Goal: Task Accomplishment & Management: Complete application form

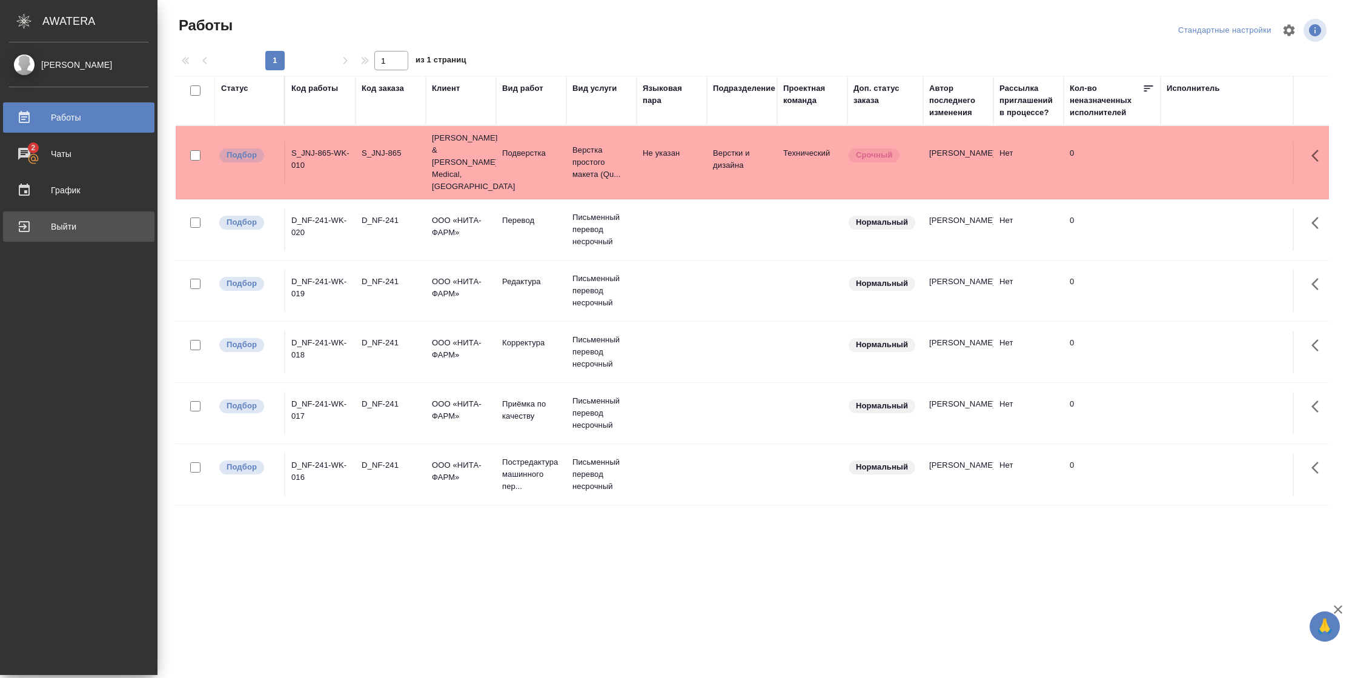
drag, startPoint x: 18, startPoint y: 239, endPoint x: 471, endPoint y: 2, distance: 511.1
click at [18, 239] on link "Выйти" at bounding box center [78, 226] width 151 height 30
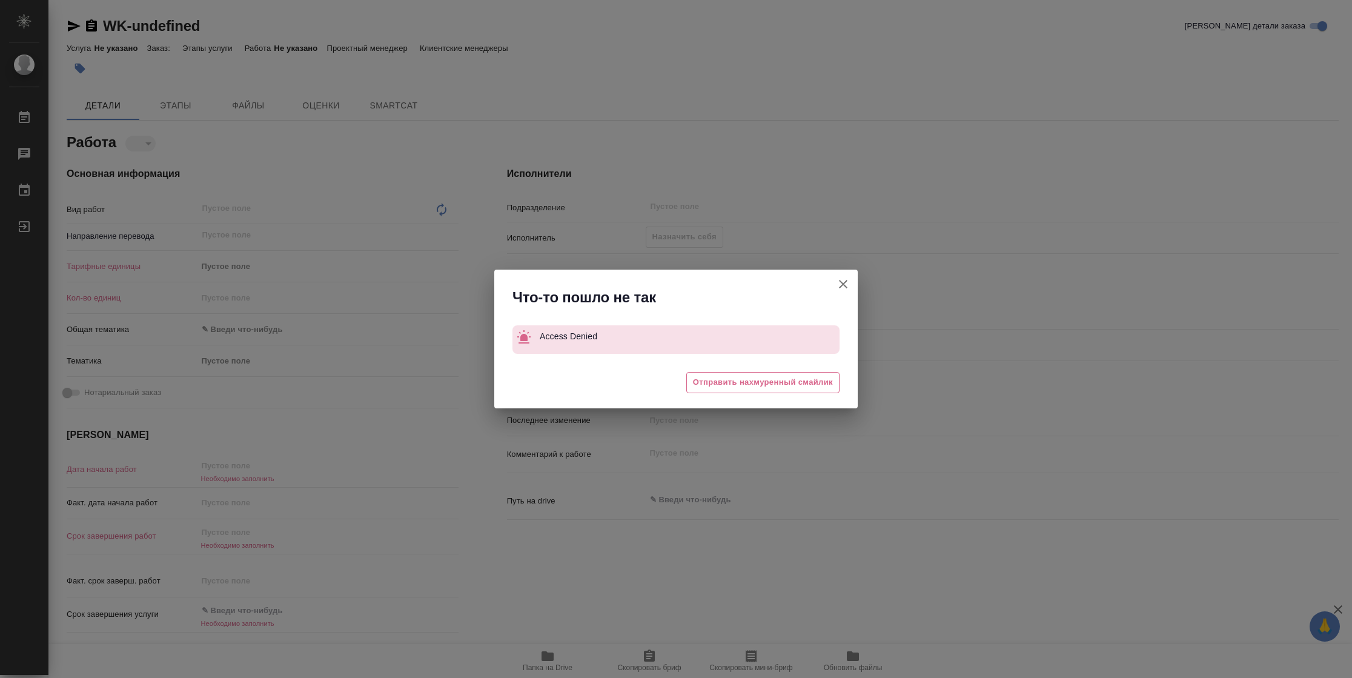
click at [846, 286] on icon "button" at bounding box center [843, 284] width 15 height 15
type textarea "x"
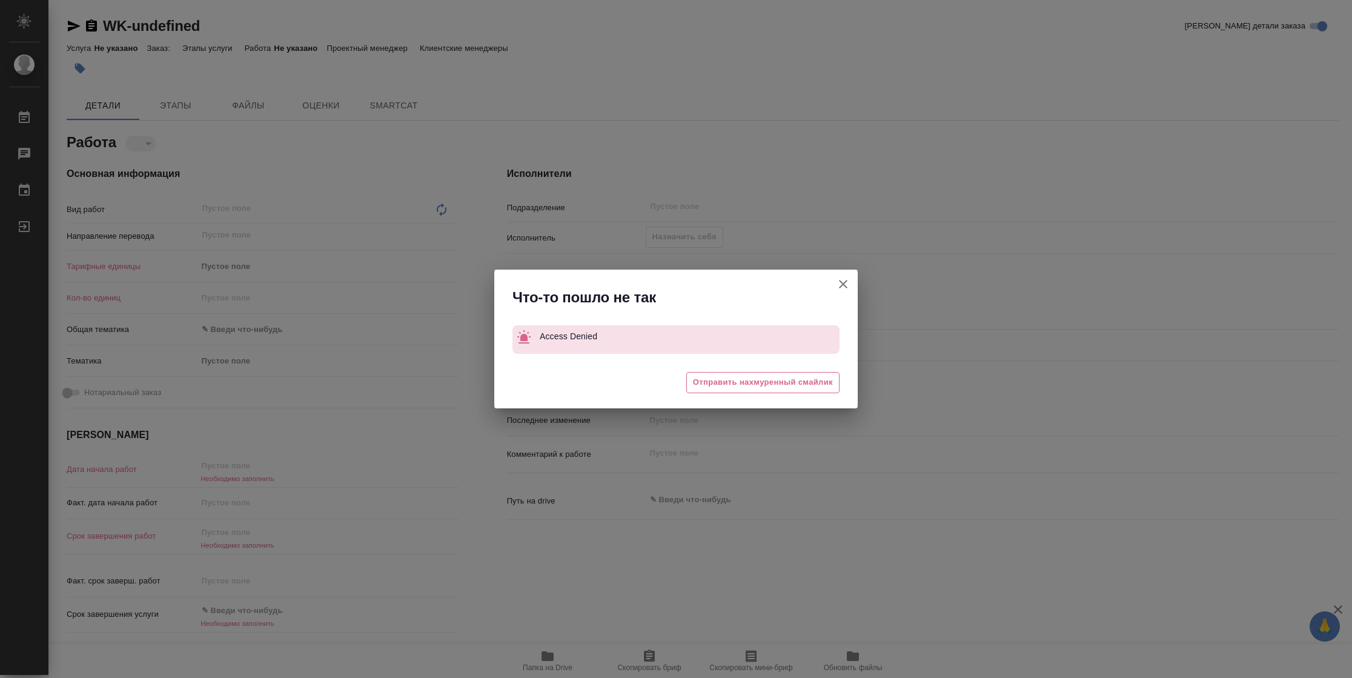
type textarea "x"
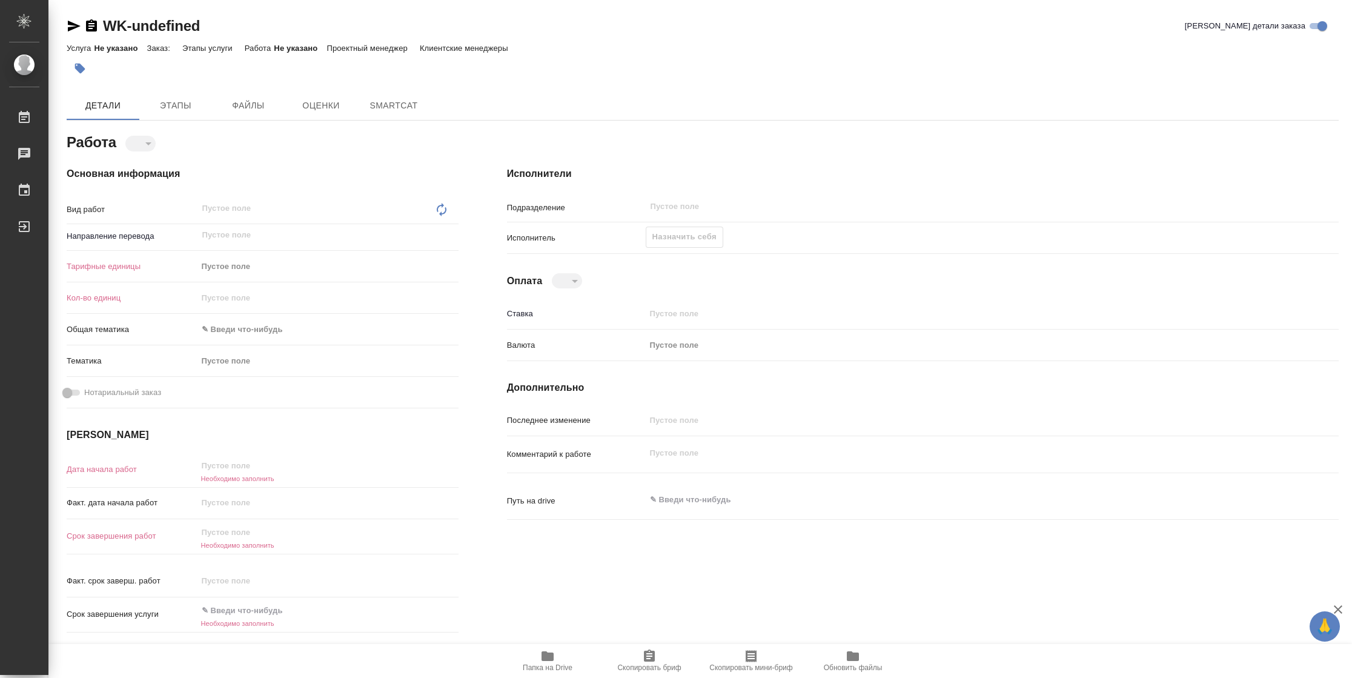
type textarea "x"
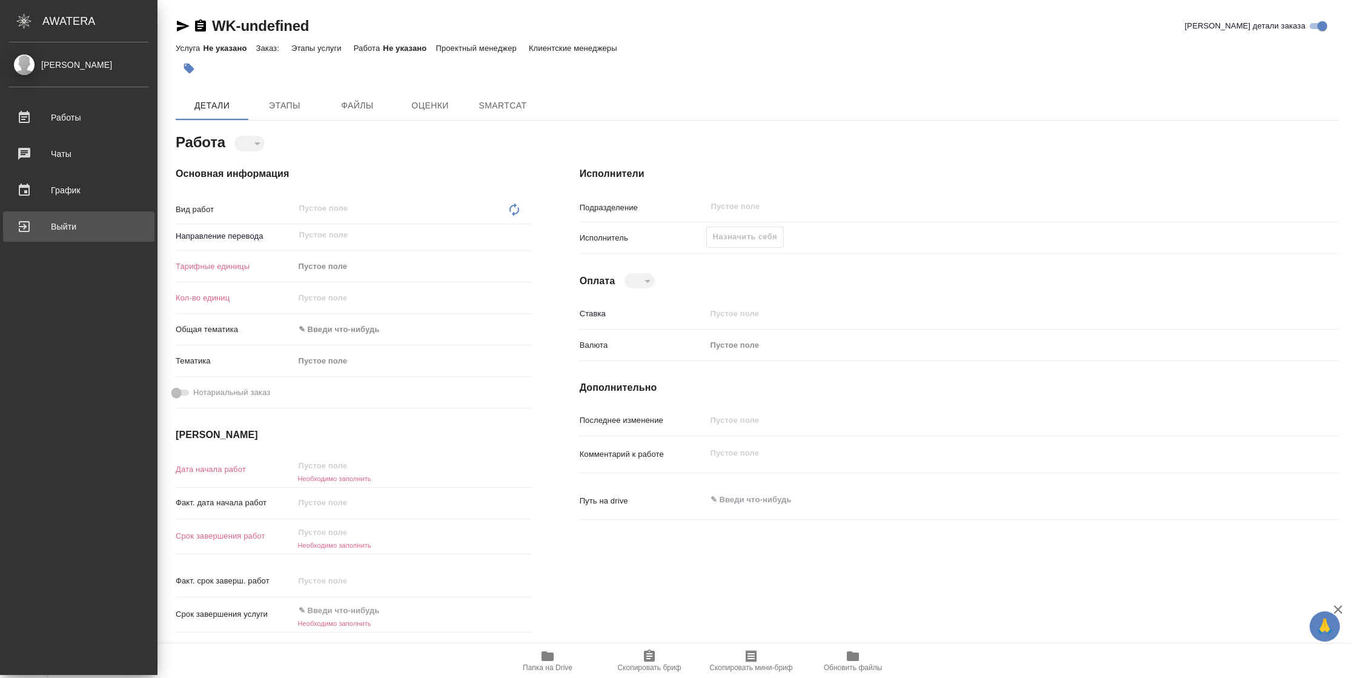
type textarea "x"
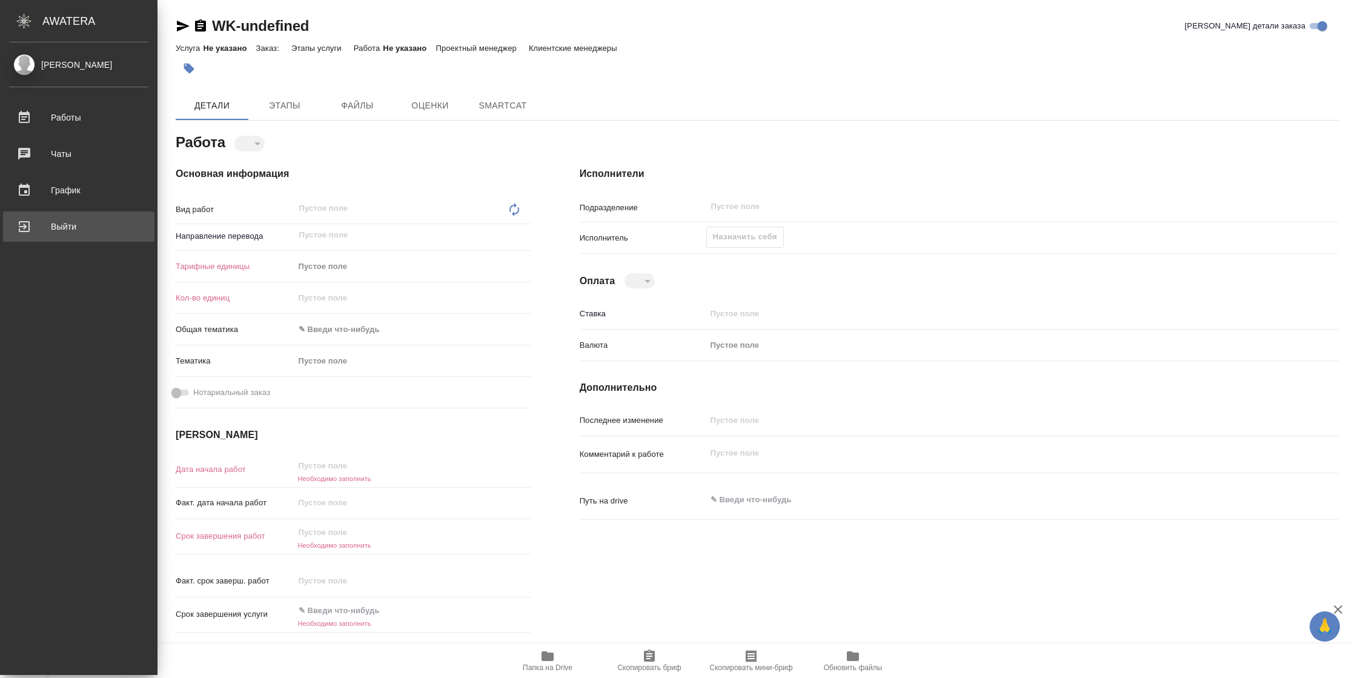
click at [30, 233] on div "Выйти" at bounding box center [78, 226] width 139 height 18
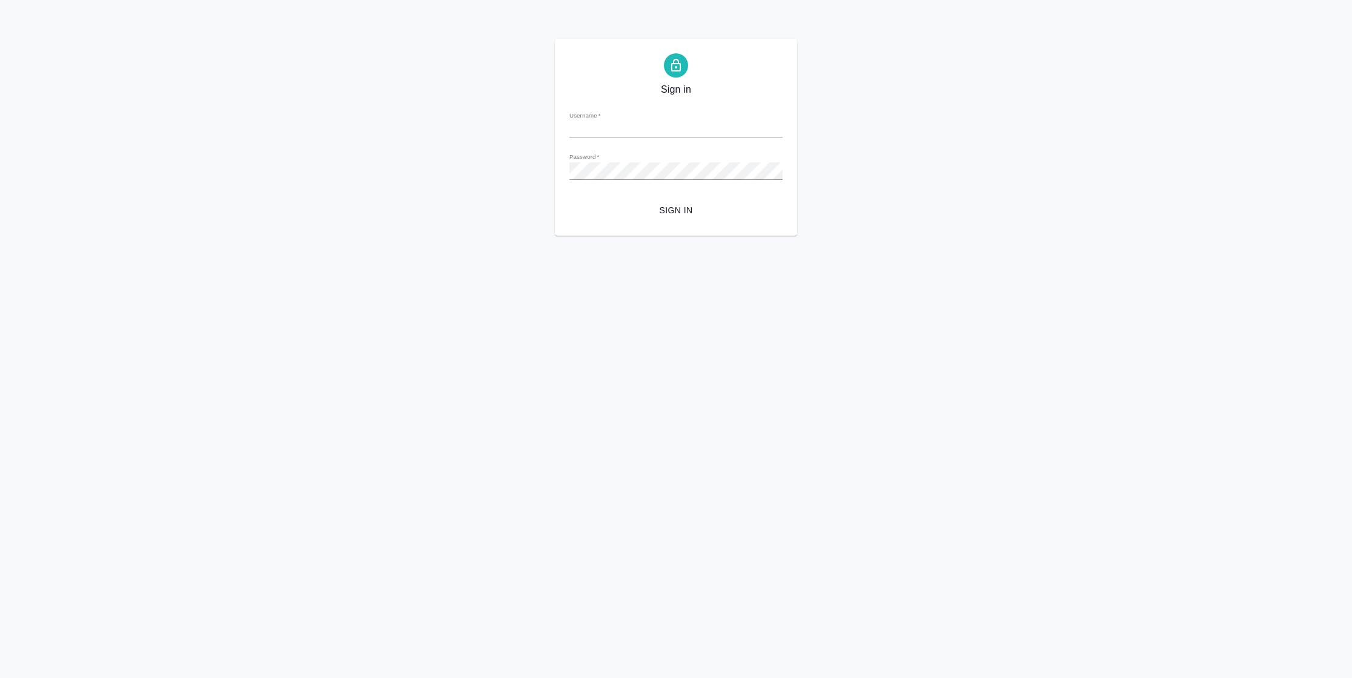
type input "[PERSON_NAME][EMAIL_ADDRESS][DOMAIN_NAME]"
click at [655, 210] on span "Sign in" at bounding box center [676, 210] width 194 height 15
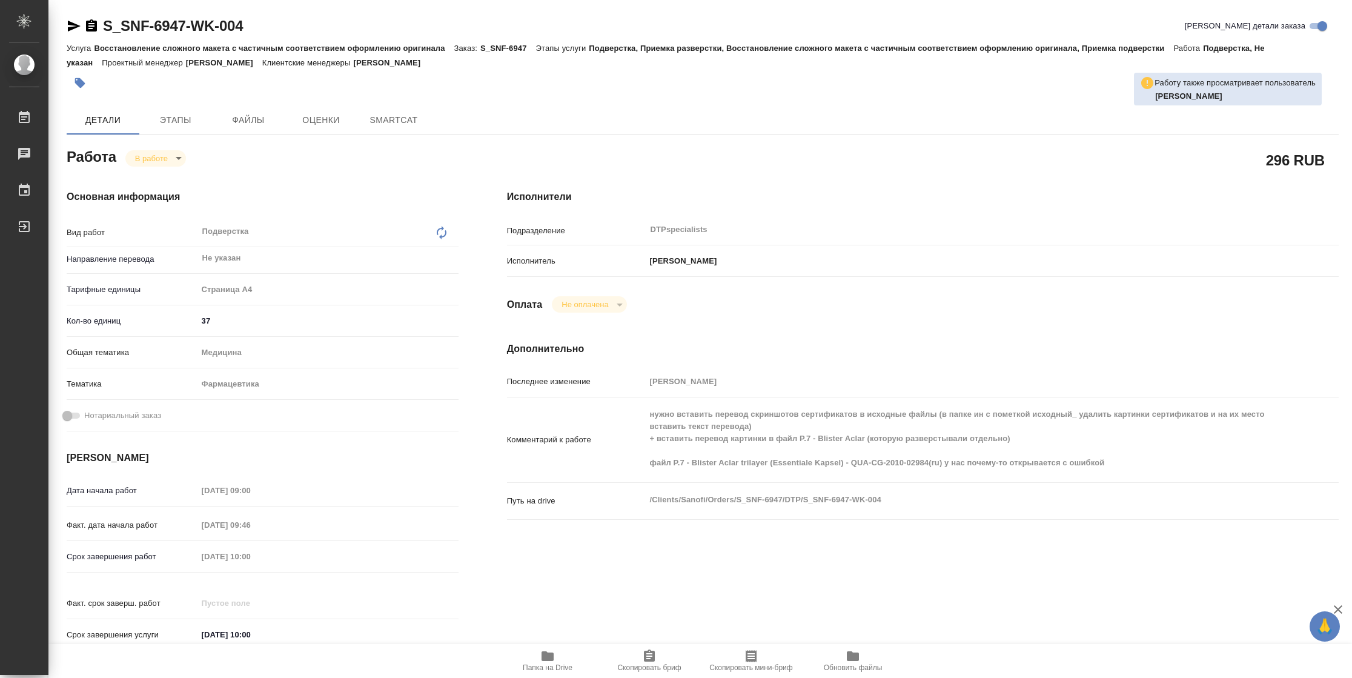
type textarea "x"
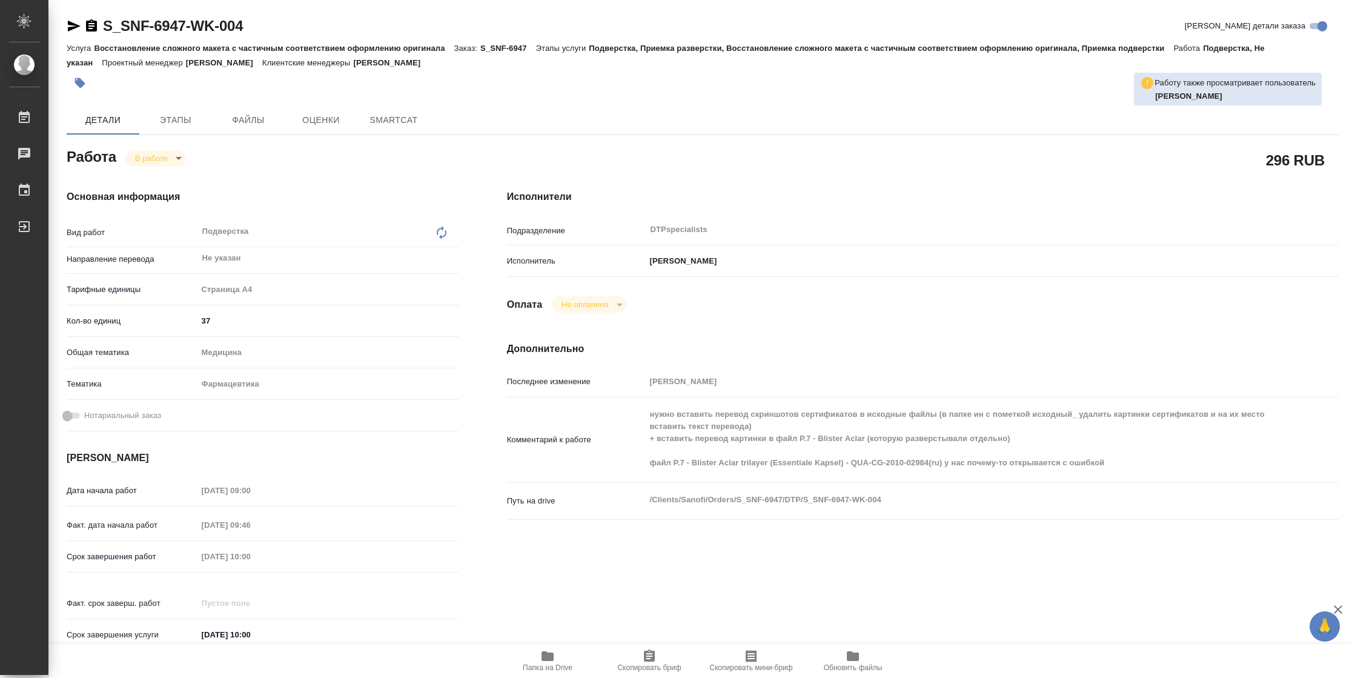
type textarea "x"
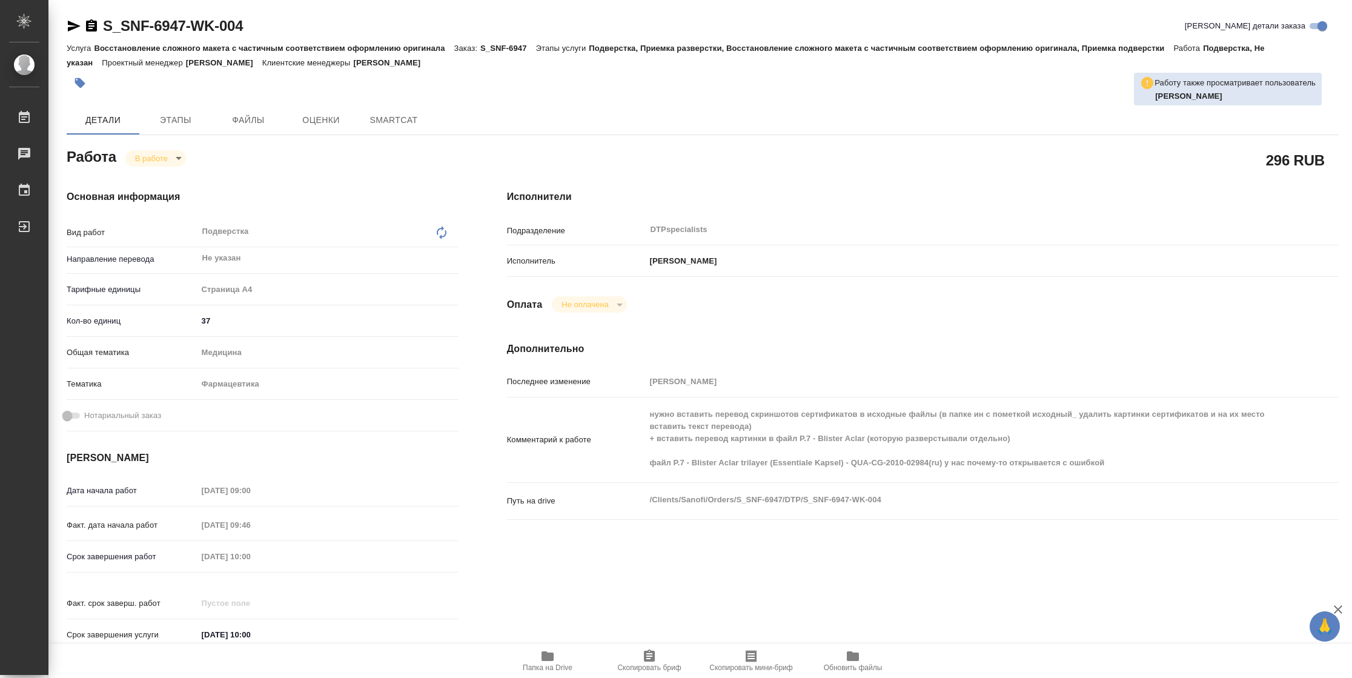
type textarea "x"
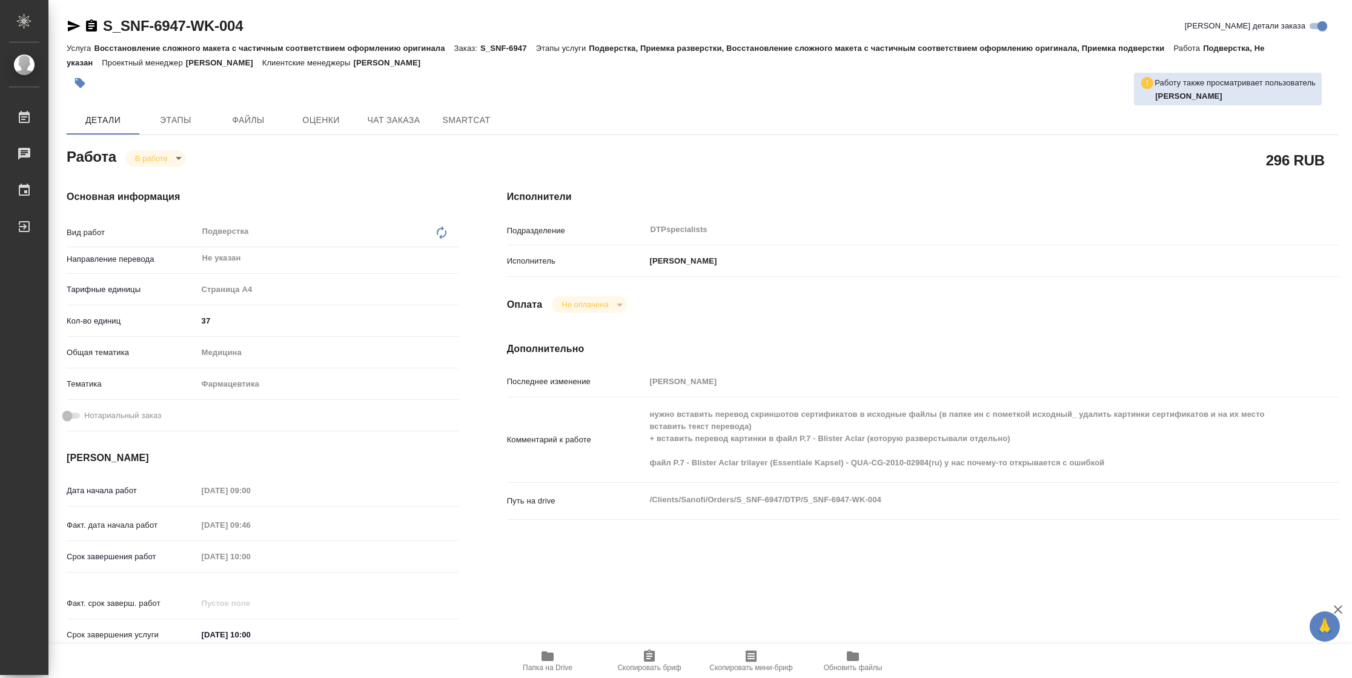
type textarea "x"
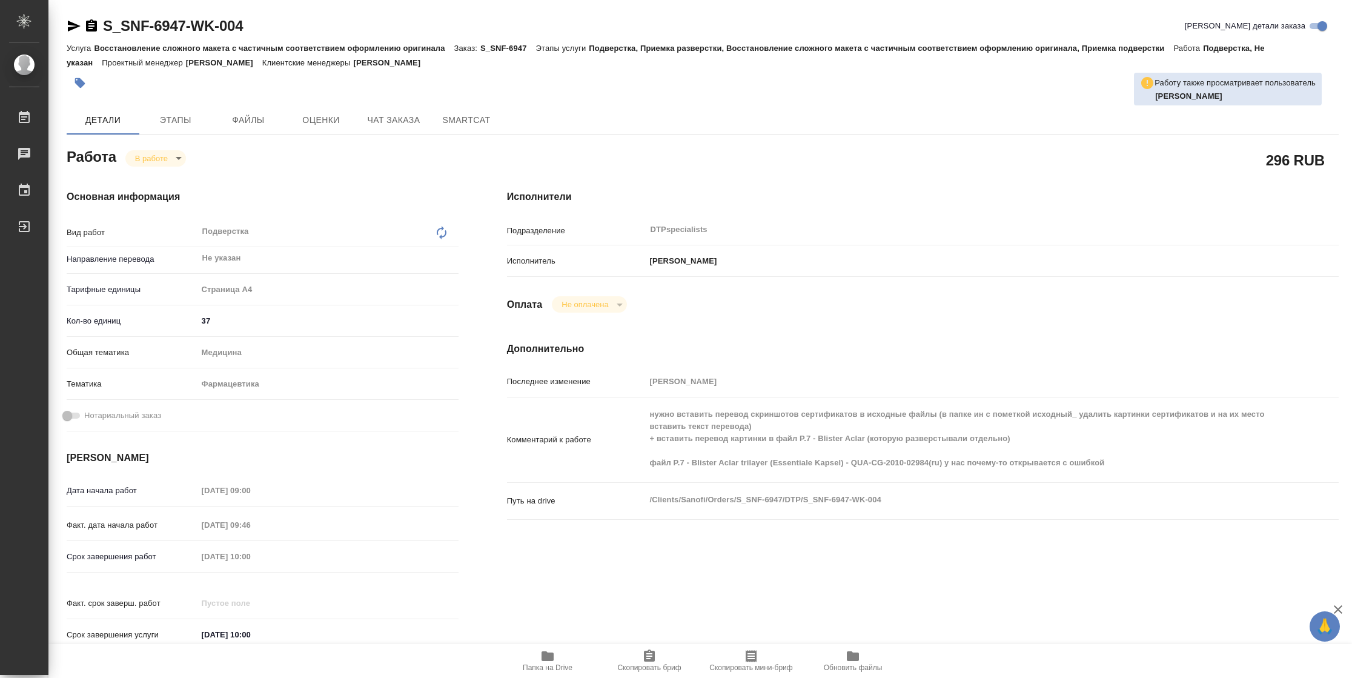
type textarea "x"
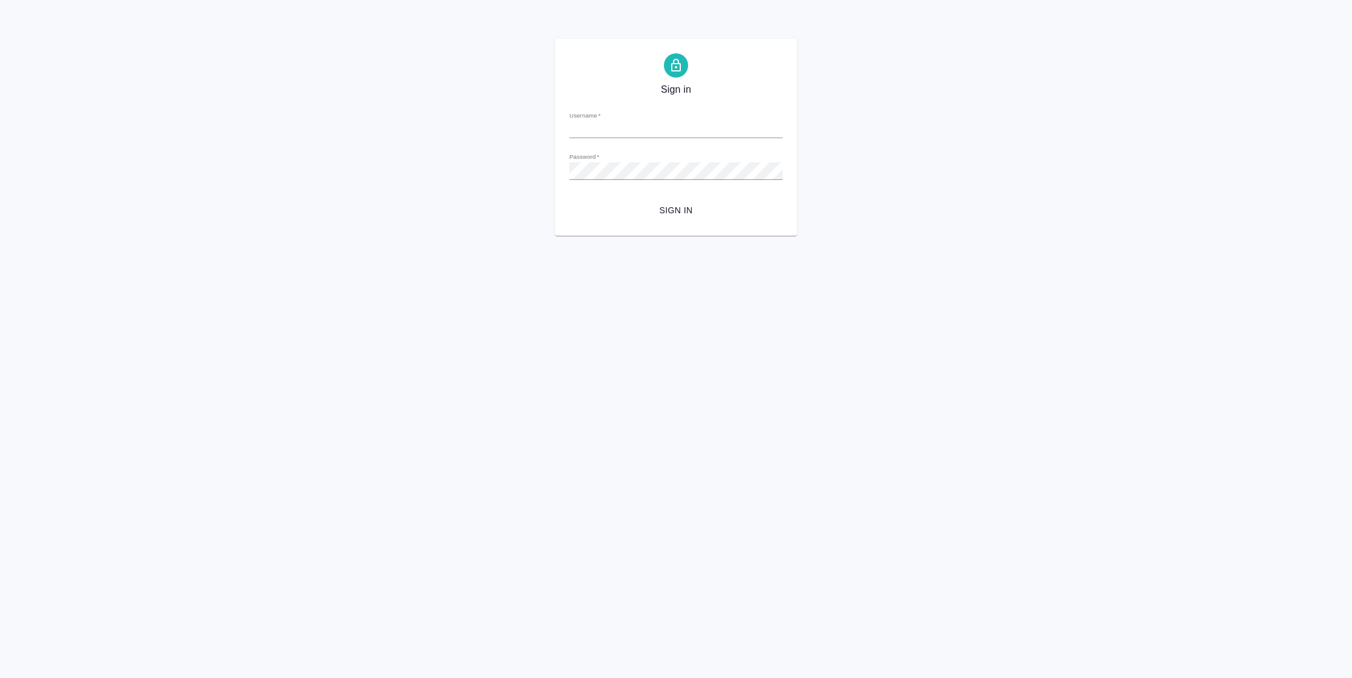
type input "[PERSON_NAME][EMAIL_ADDRESS][DOMAIN_NAME]"
click at [656, 206] on span "Sign in" at bounding box center [676, 210] width 194 height 15
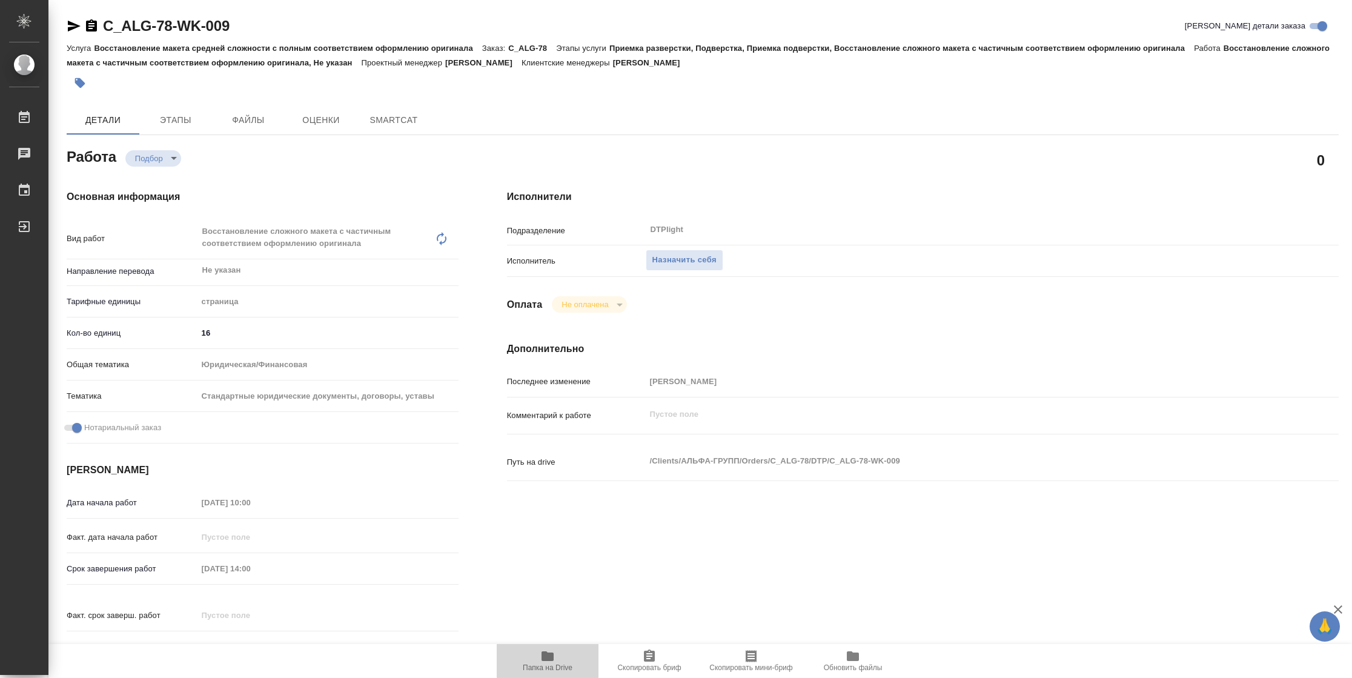
click at [550, 663] on span "Папка на Drive" at bounding box center [548, 667] width 50 height 8
type textarea "x"
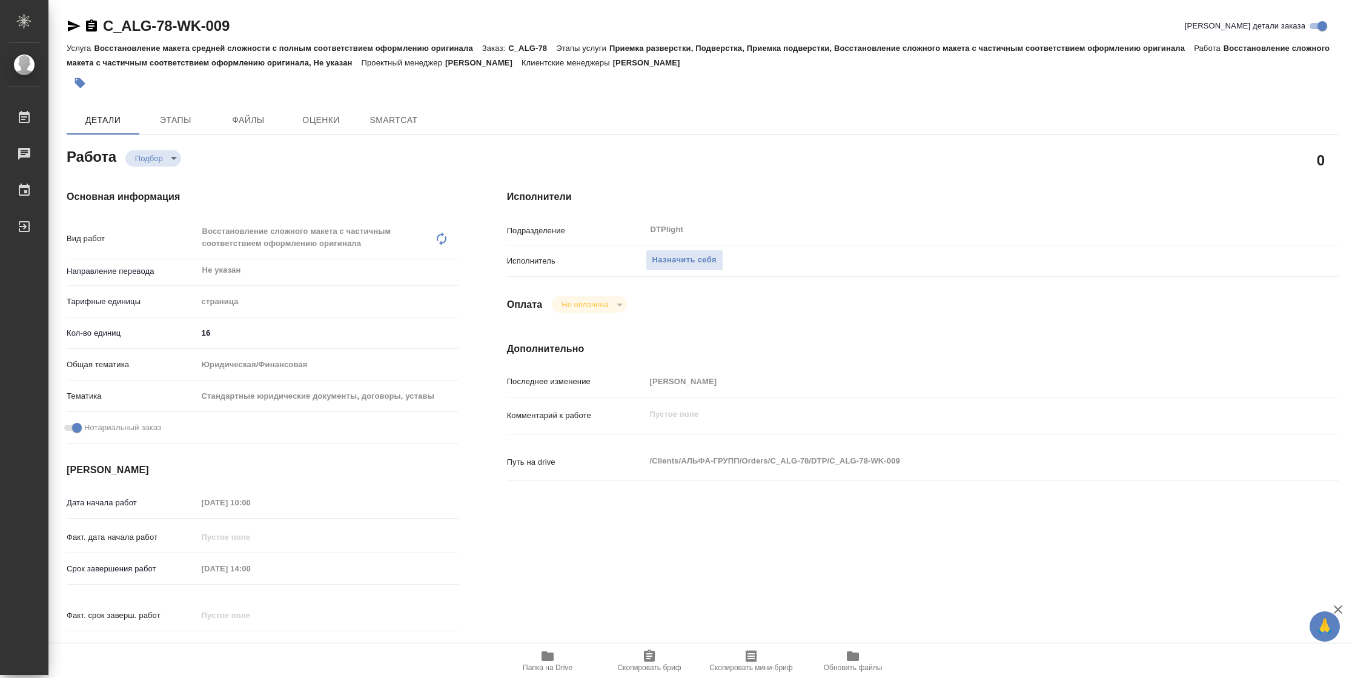
type textarea "x"
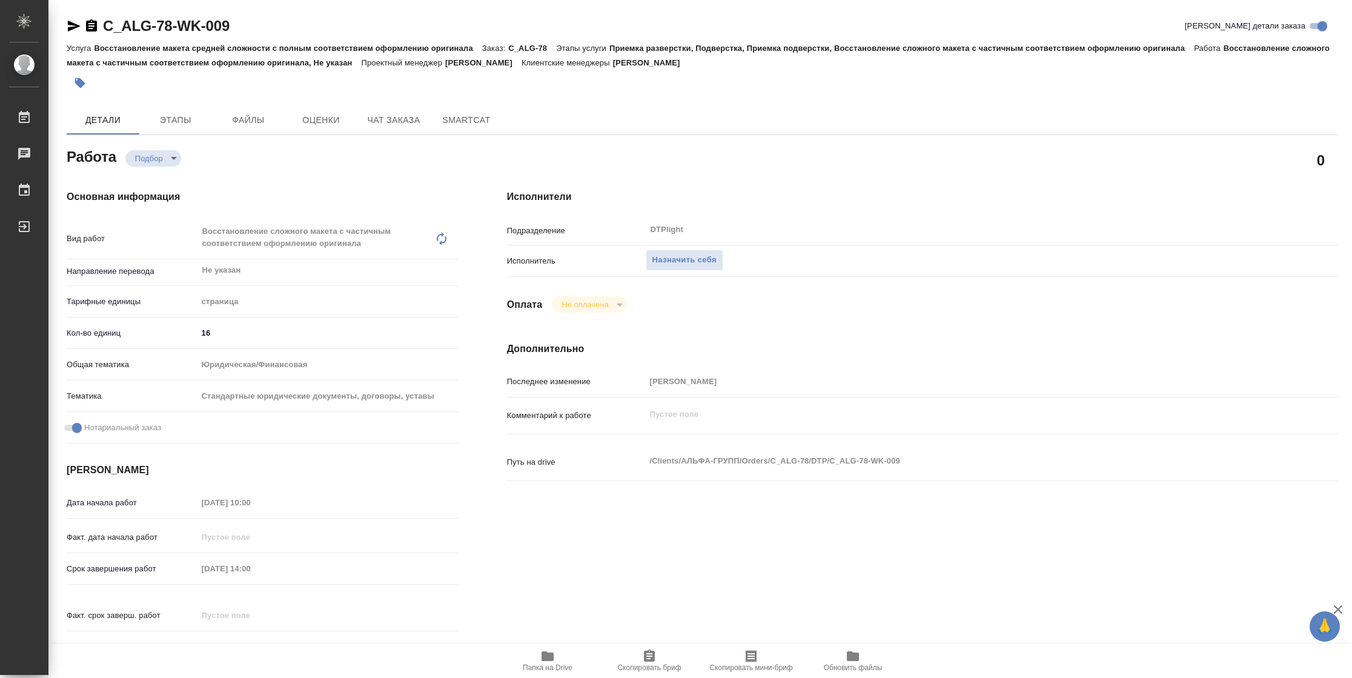
type textarea "x"
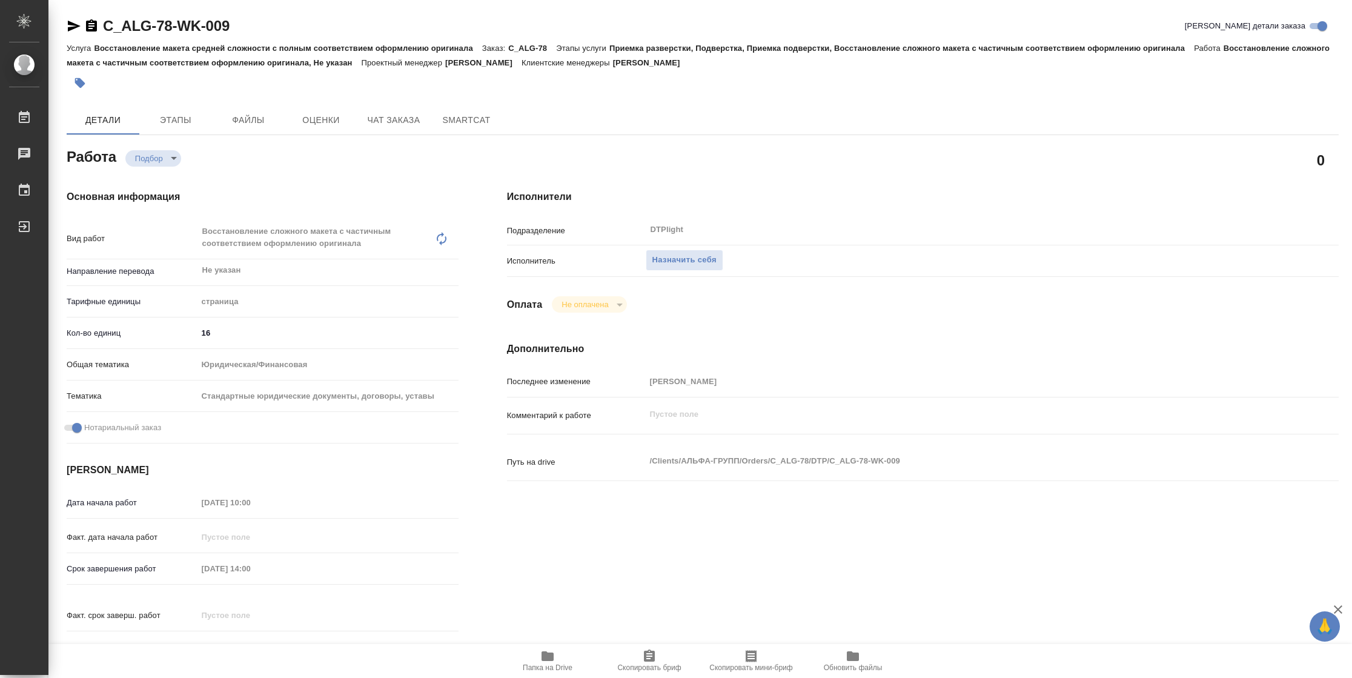
type textarea "x"
click at [687, 249] on button "Назначить себя" at bounding box center [685, 259] width 78 height 21
type textarea "x"
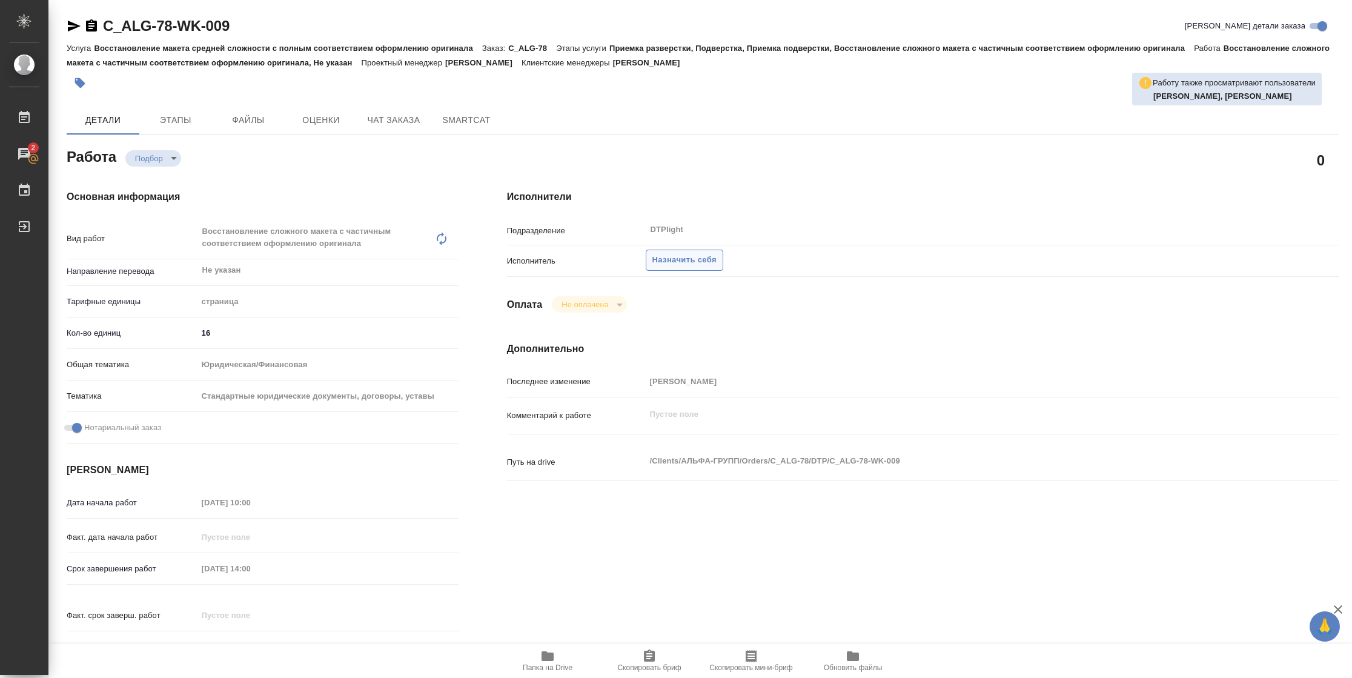
type textarea "x"
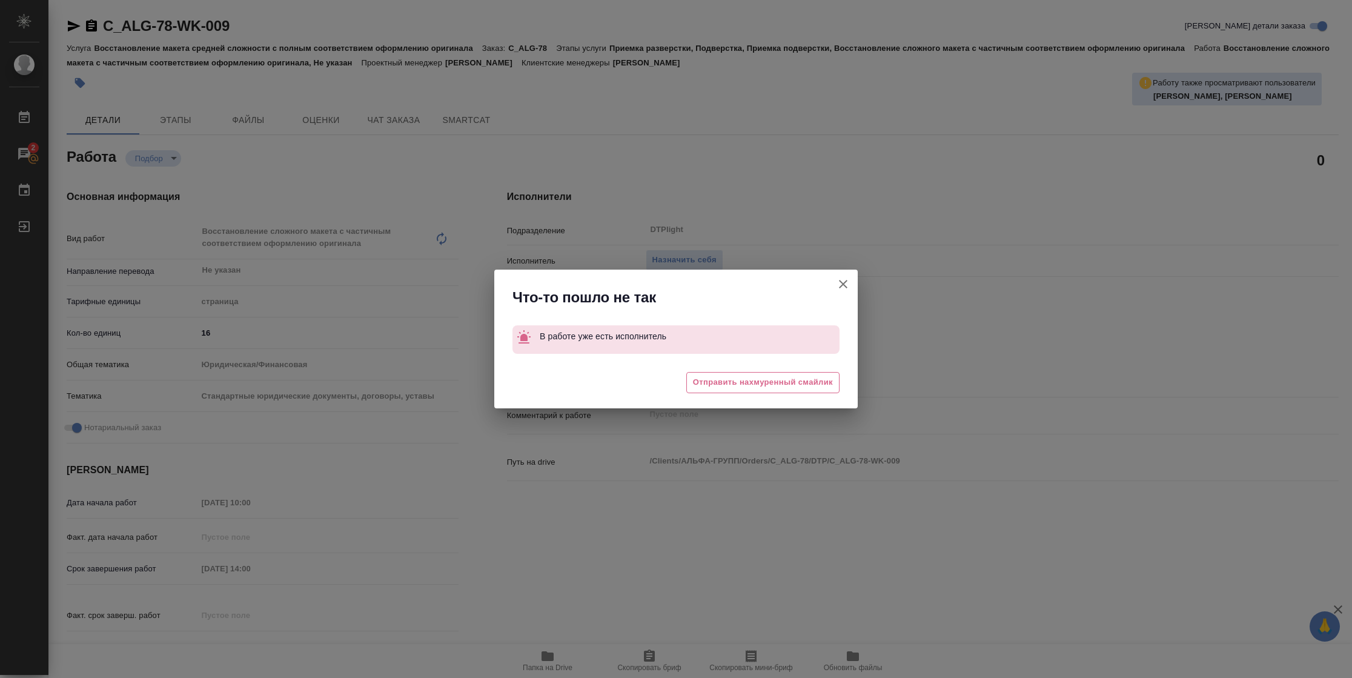
click at [844, 277] on icon "button" at bounding box center [843, 284] width 15 height 15
type textarea "x"
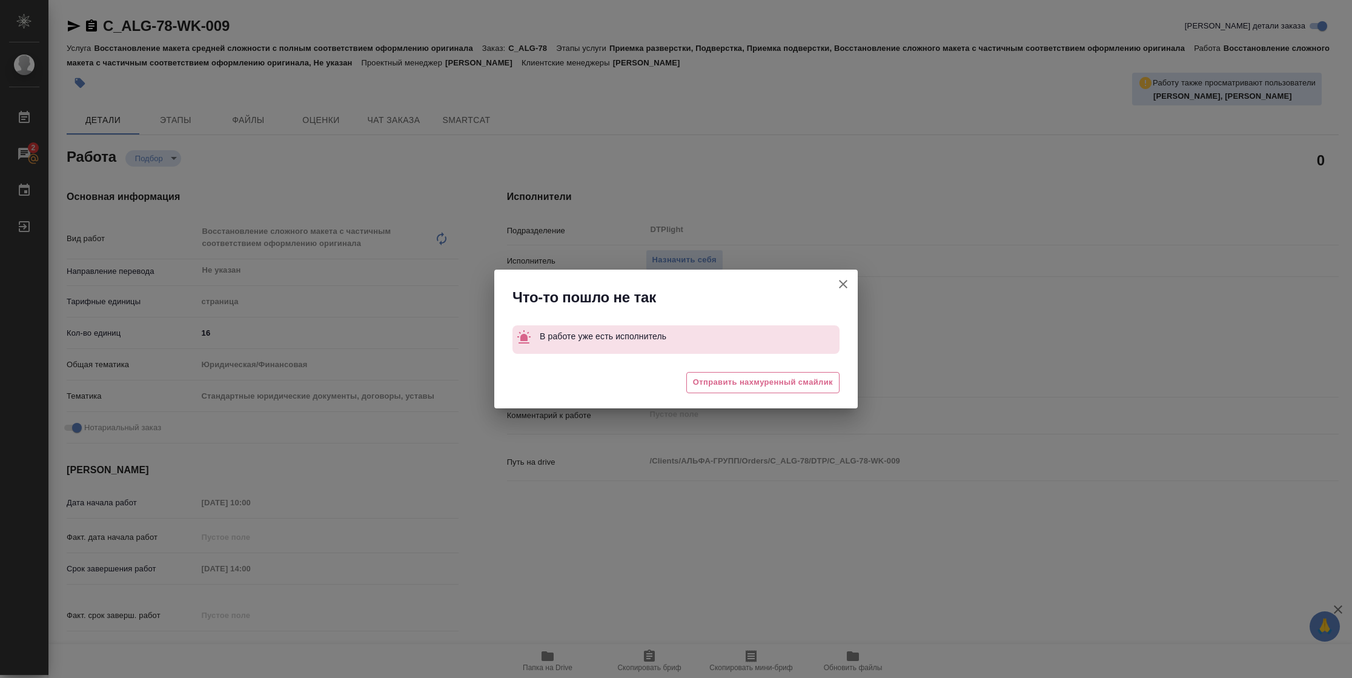
type textarea "x"
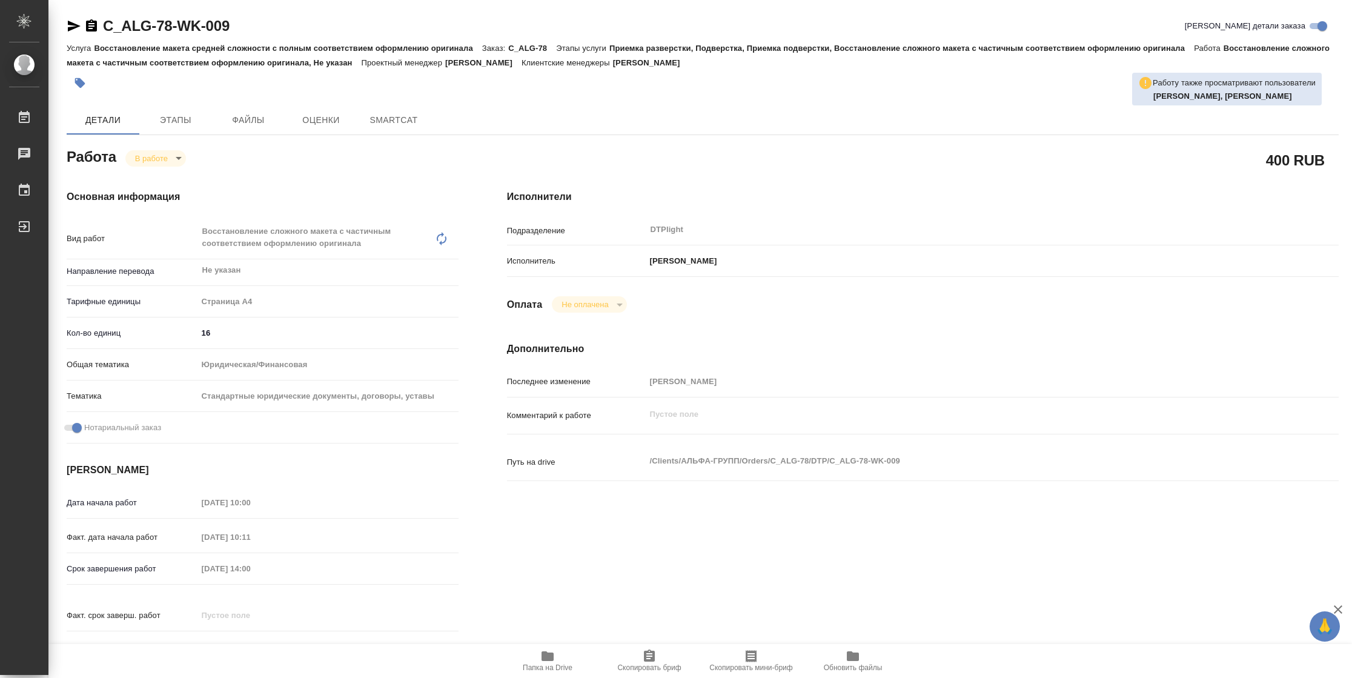
type textarea "x"
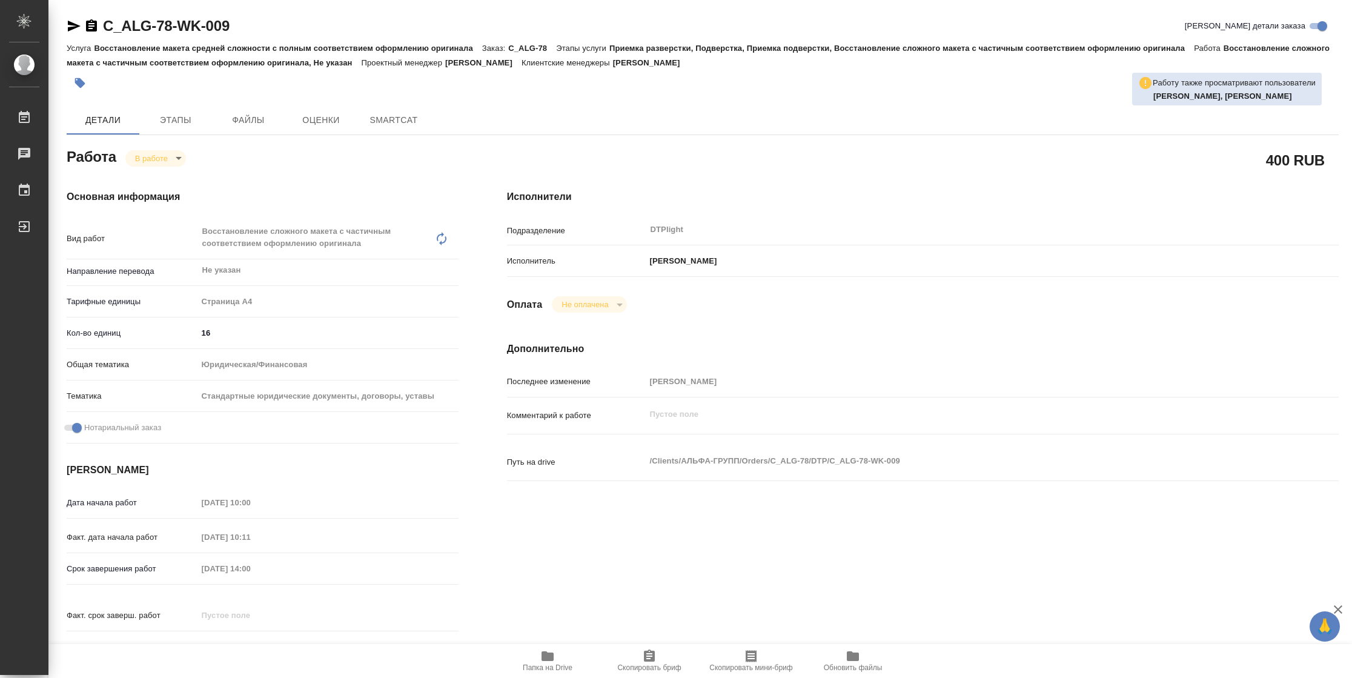
type textarea "x"
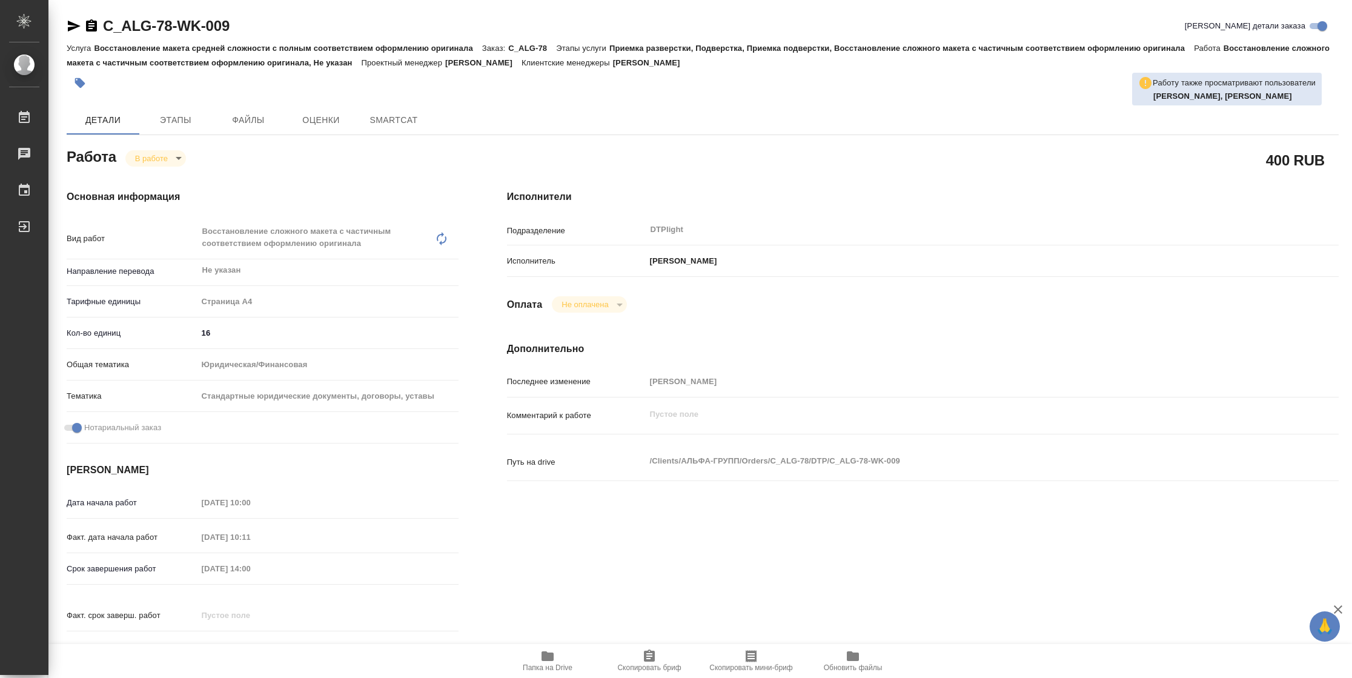
type textarea "x"
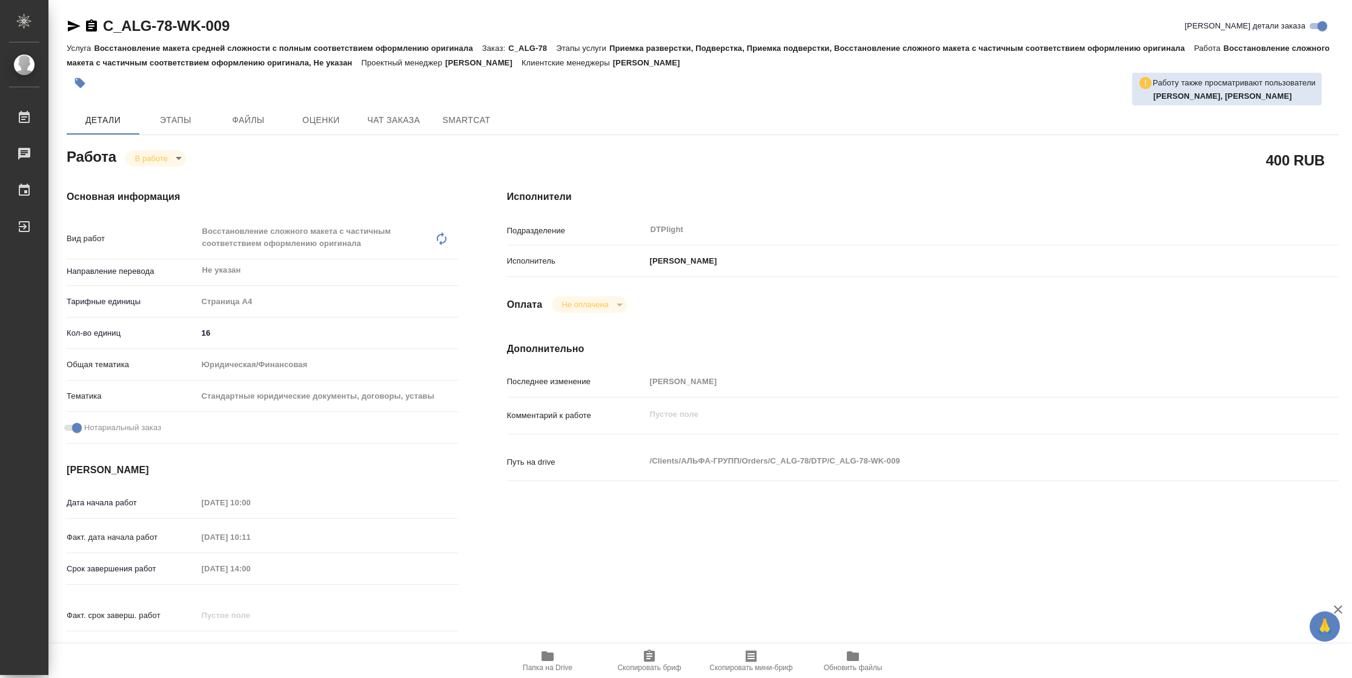
type textarea "x"
